Goal: Task Accomplishment & Management: Manage account settings

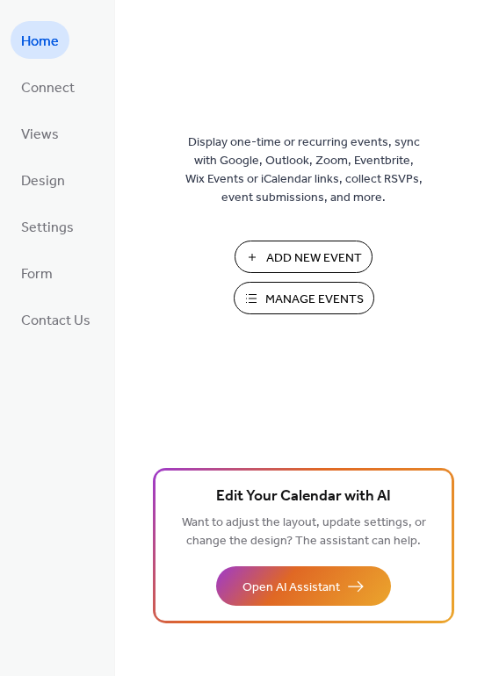
click at [294, 307] on span "Manage Events" at bounding box center [314, 300] width 98 height 18
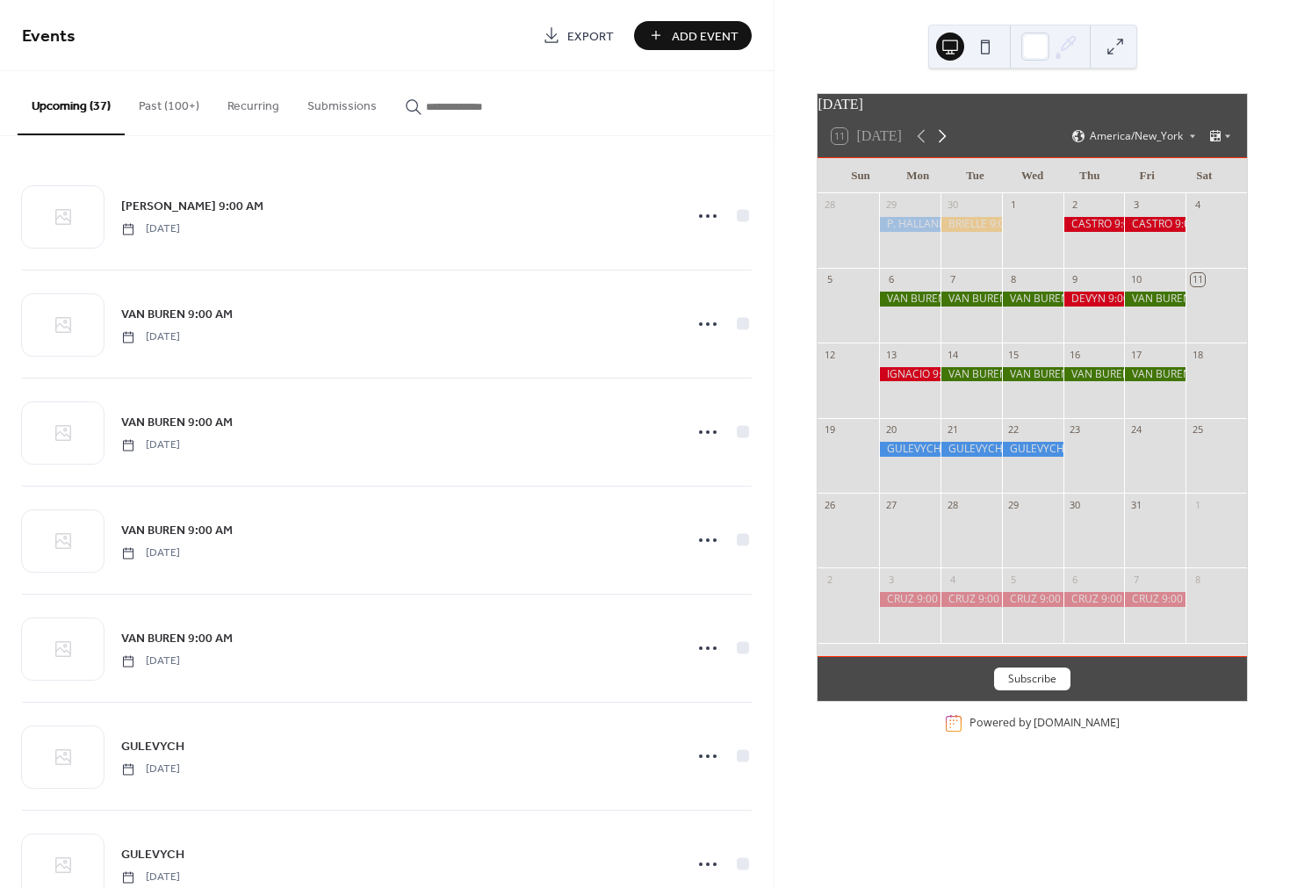
click at [944, 147] on icon at bounding box center [942, 136] width 21 height 21
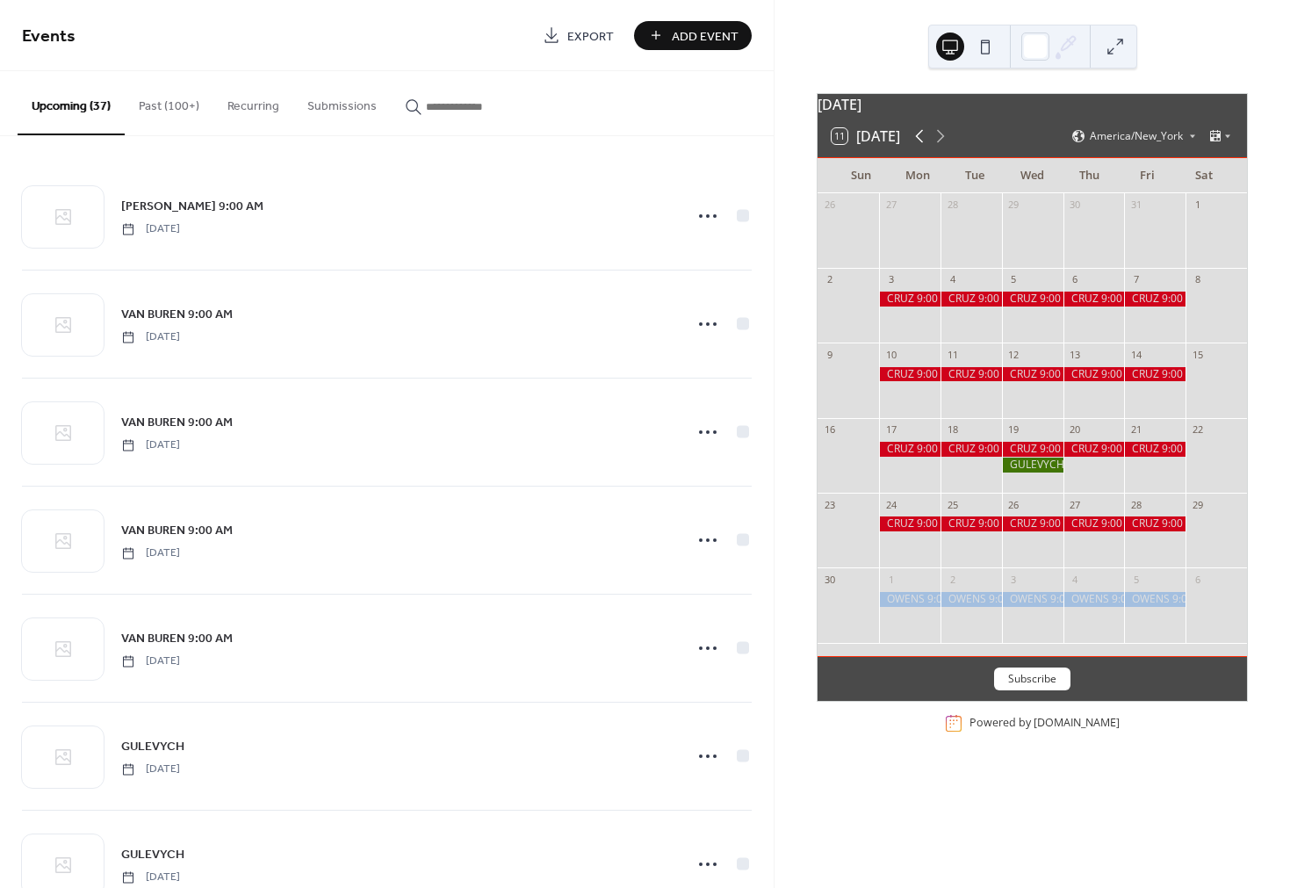
click at [920, 143] on icon at bounding box center [920, 136] width 8 height 13
